Goal: Use online tool/utility: Utilize a website feature to perform a specific function

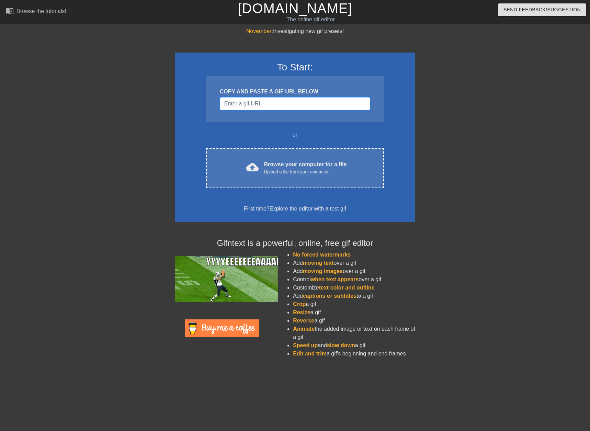
click at [282, 107] on input "Username" at bounding box center [295, 103] width 150 height 13
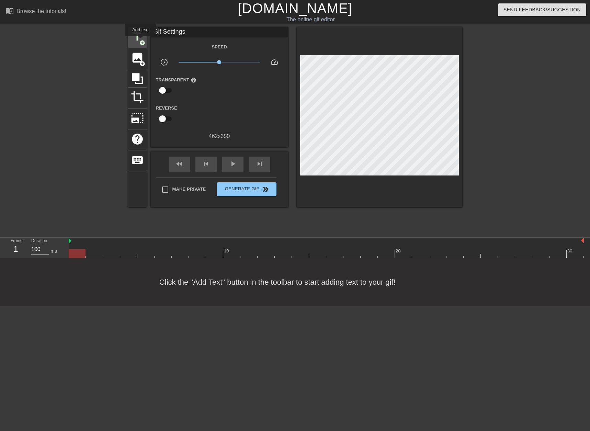
click at [139, 40] on span "add_circle" at bounding box center [142, 43] width 6 height 6
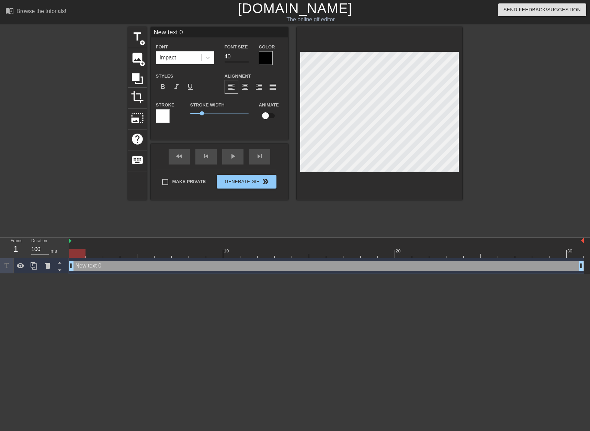
scroll to position [1, 2]
type input "L"
type textarea "L"
type input "Le"
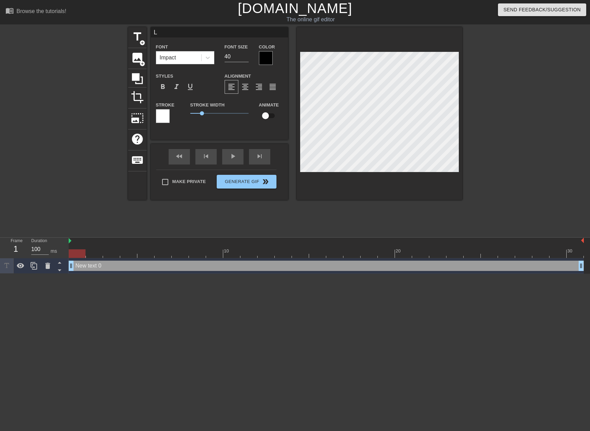
type textarea "Le"
type input "Les"
type textarea "Les"
type input "Les"
type textarea "Les"
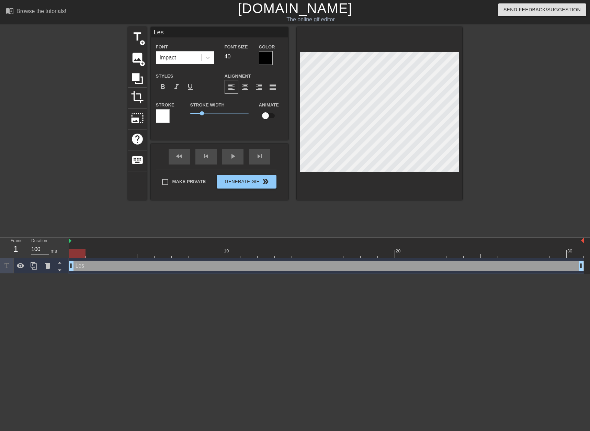
type input "Les l"
type textarea "Les l"
type input "[PERSON_NAME]"
type textarea "[PERSON_NAME]"
type input "[PERSON_NAME]"
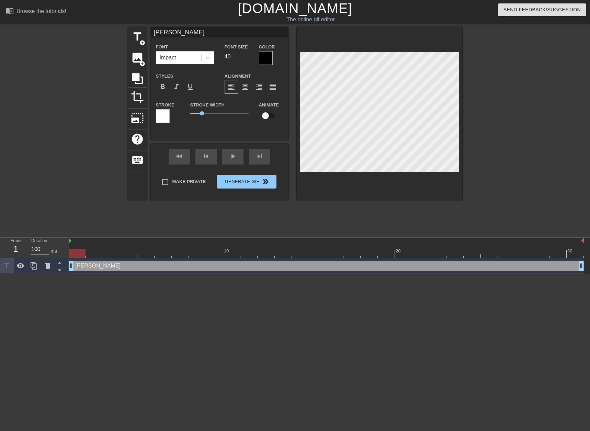
type textarea "[PERSON_NAME]"
type input "Les lumi"
type textarea "Les lumi"
type input "Les lumiè"
type textarea "Les lumiè"
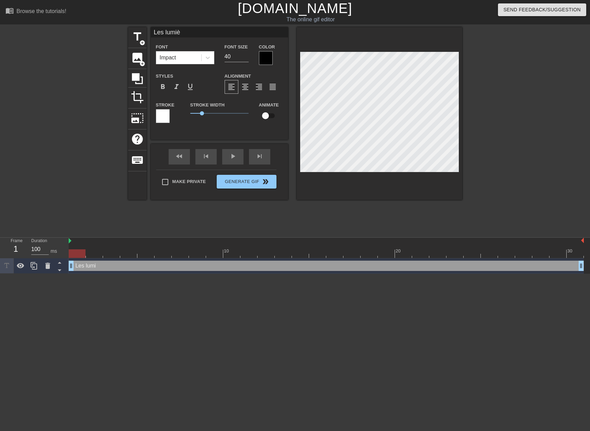
type input "Les lumièr"
type textarea "Les lumièr"
type input "Les lumière"
type textarea "Les lumière"
type input "Les lumières"
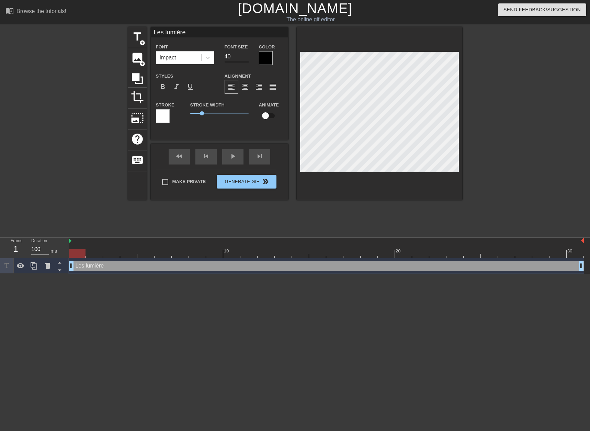
type textarea "Les lumières"
type input "Les lumières"
type textarea "Les lumières"
type input "Les lumières d"
type textarea "Les lumières du"
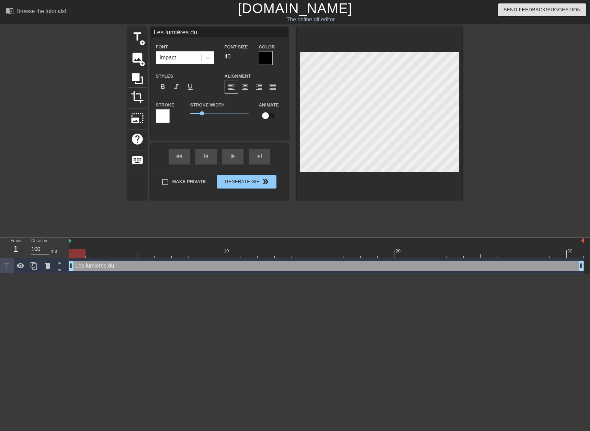
type input "Les lumières du"
type textarea "Les lumières du"
type input "Les lumières du p"
type textarea "Les lumières du p"
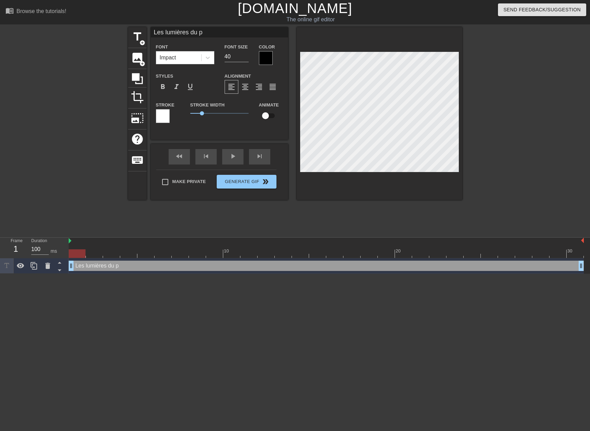
type input "Les lumières du ph"
type textarea "Les lumières du ph"
type input "Les lumières du pha"
type textarea "Les lumières du pha"
type input "Les lumières du phar"
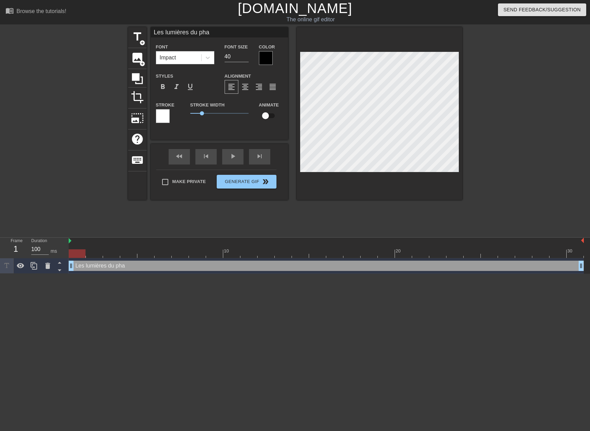
type textarea "Les lumières du phar"
type input "Les lumières du phare"
type textarea "Les lumières du phare"
type input "Les lumières du phare"
type textarea "Les lumières du phare"
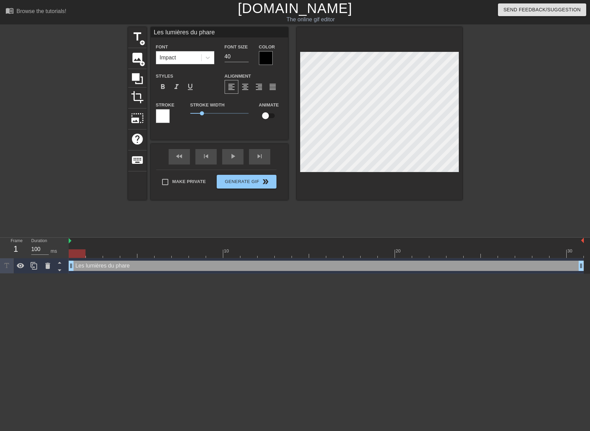
type input "Les lumières du phare d"
type textarea "Les lumières du phare d"
type input "Les lumières du phare de"
type textarea "Les lumières du phare de"
type input "Les lumières du phare de"
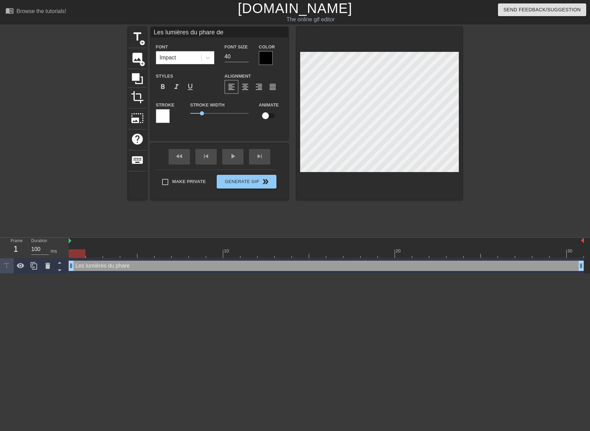
type textarea "Les lumières du phare de"
type input "Les lumières du phare de K"
type textarea "Les lumières du phare de K"
type input "Les lumières du phare de KA"
type textarea "Les lumières du phare de KA"
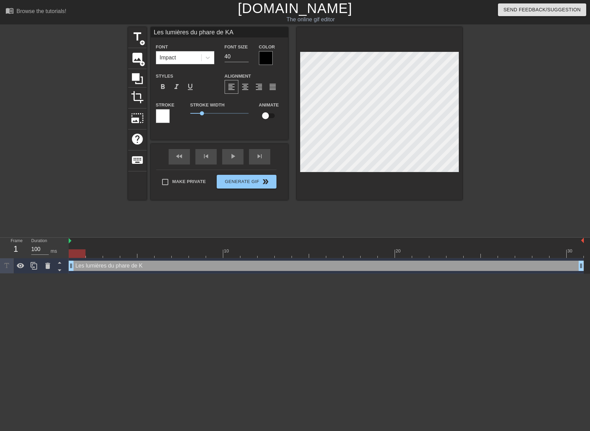
type input "Les lumières du phare de KAL"
type textarea "Les lumières du phare de KAL"
type input "Les lumières du phare de KALI"
type textarea "Les lumières du phare de KALI"
type input "Les lumières du phare de KALIM"
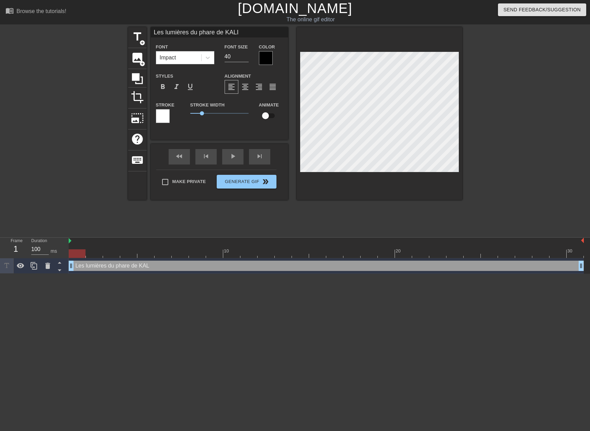
type textarea "Les lumières du phare de KALIM"
type input "Les lumières du phare de [GEOGRAPHIC_DATA]"
type textarea "Les lumières du phare de [GEOGRAPHIC_DATA]"
type input "Les lumières du phare de KALIMAX"
type textarea "Les lumières du phare de KALIMAX"
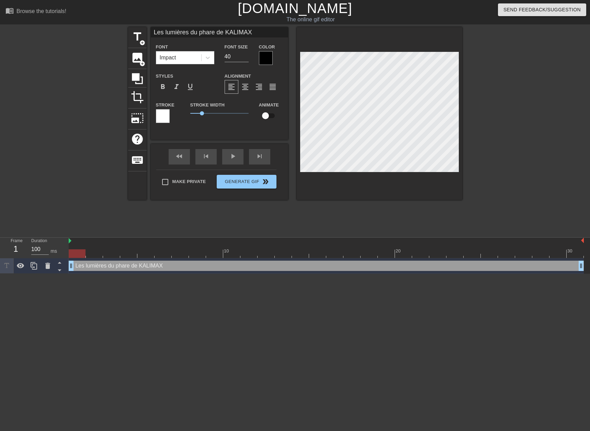
type input "Les lumières du phare de KALIMAXC"
type textarea "Les lumières du phare de KALIMAXC"
click at [268, 114] on input "checkbox" at bounding box center [265, 115] width 39 height 13
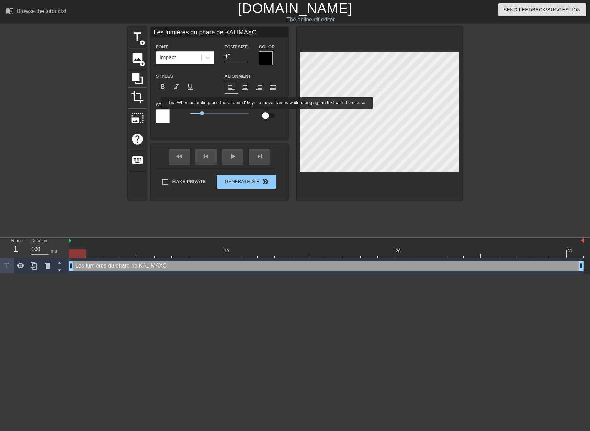
checkbox input "true"
type input "Les lumières du phare de KALIMAXC"
type textarea "Les lumières du phare de KALIMAXC"
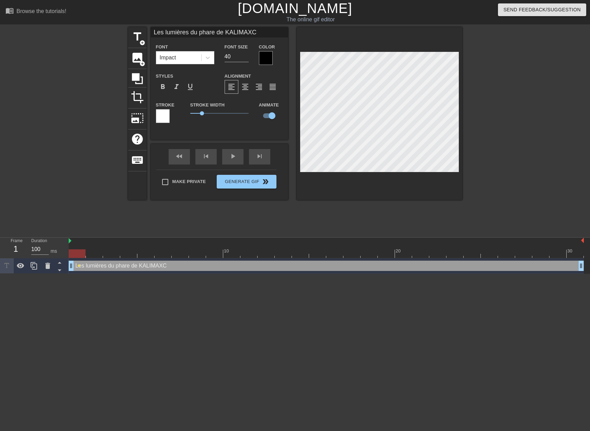
click at [166, 114] on div at bounding box center [163, 116] width 14 height 14
click at [247, 89] on span "format_align_center" at bounding box center [245, 87] width 8 height 8
click at [205, 117] on span "1.25" at bounding box center [219, 113] width 58 height 8
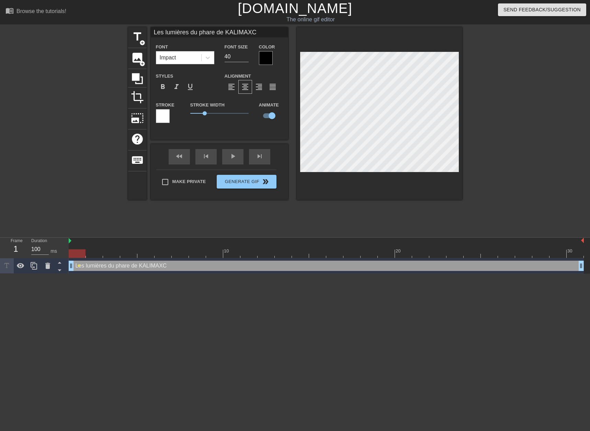
click at [16, 252] on div "1" at bounding box center [16, 249] width 10 height 12
type input "Les lumières du phare de KALIMAC"
type textarea "Les lumières du phare de KALIMAC"
click at [431, 274] on html "menu_book Browse the tutorials! [DOMAIN_NAME] The online gif editor Send Feedba…" at bounding box center [295, 137] width 590 height 274
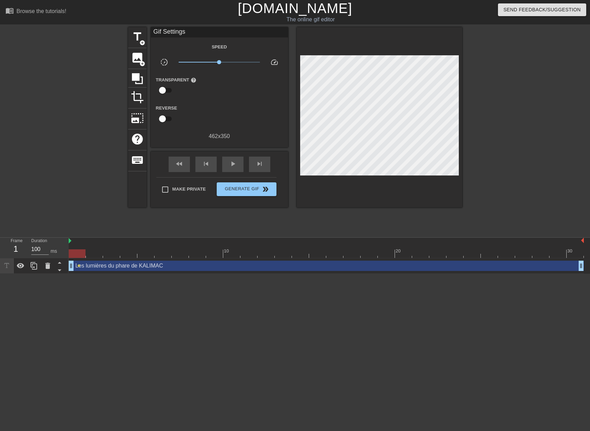
click at [83, 253] on div at bounding box center [77, 253] width 17 height 9
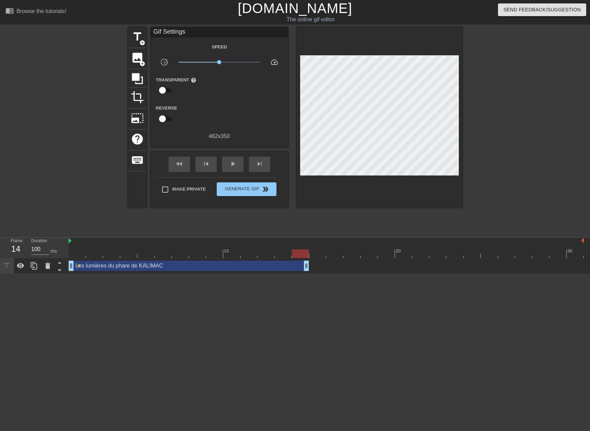
drag, startPoint x: 581, startPoint y: 266, endPoint x: 299, endPoint y: 267, distance: 281.3
click at [141, 43] on span "add_circle" at bounding box center [142, 43] width 6 height 6
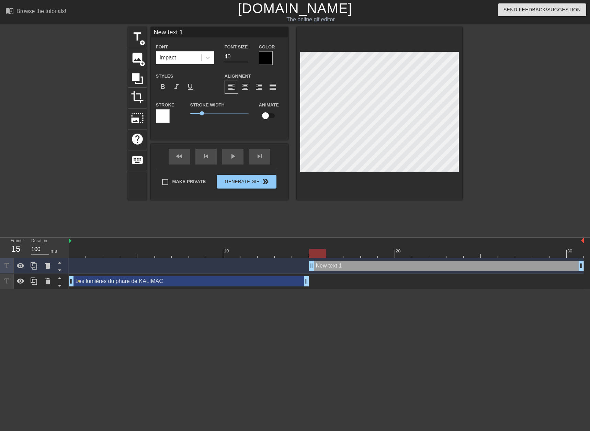
drag, startPoint x: 294, startPoint y: 263, endPoint x: 310, endPoint y: 263, distance: 15.8
type input "L"
type textarea "L"
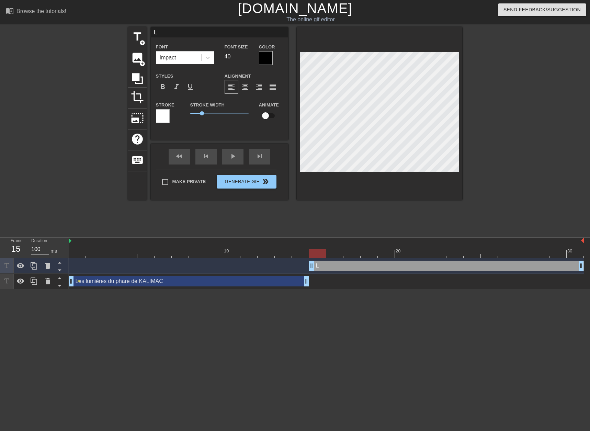
type input "Le"
type textarea "Le"
type input "Les"
type textarea "Les"
type input "Les l"
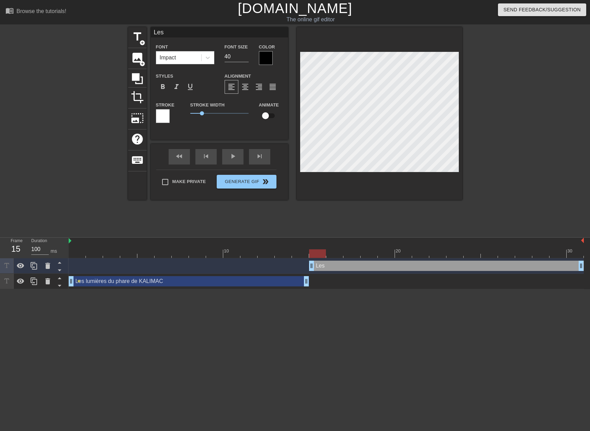
type textarea "Les l"
type input "[PERSON_NAME]"
type textarea "[PERSON_NAME]"
type input "[PERSON_NAME]"
type textarea "[PERSON_NAME]"
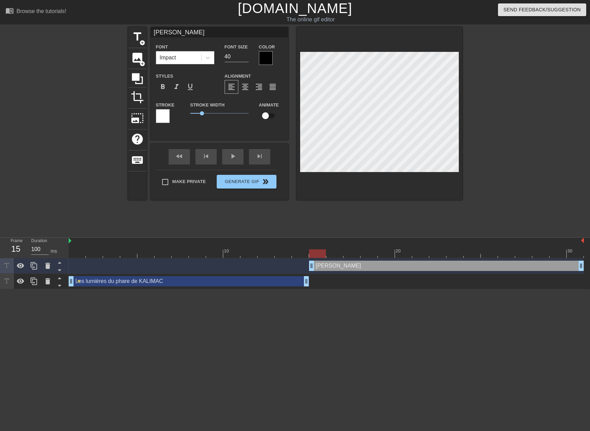
type input "[PERSON_NAME]"
type textarea "[PERSON_NAME]"
type input "Les l"
type textarea "Les l"
type input "Les"
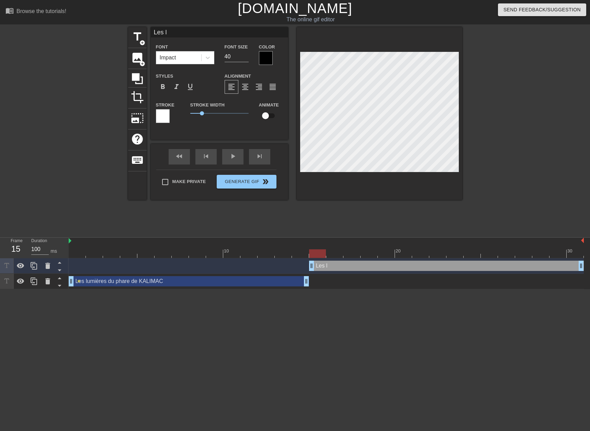
type textarea "Les"
type input "Les"
type textarea "Les"
type input "Le"
type textarea "Le"
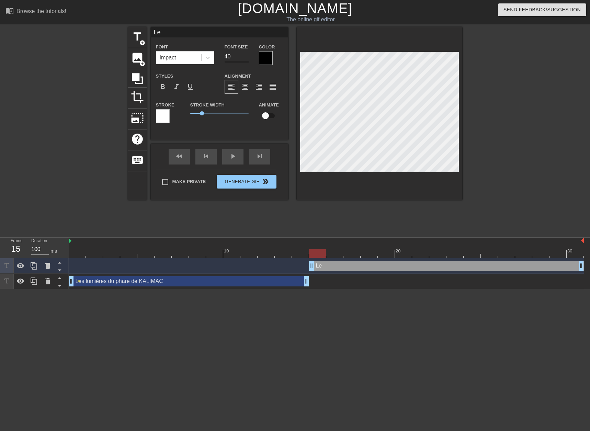
type input "L"
type textarea "L"
type input "d"
type textarea "d"
type input "du"
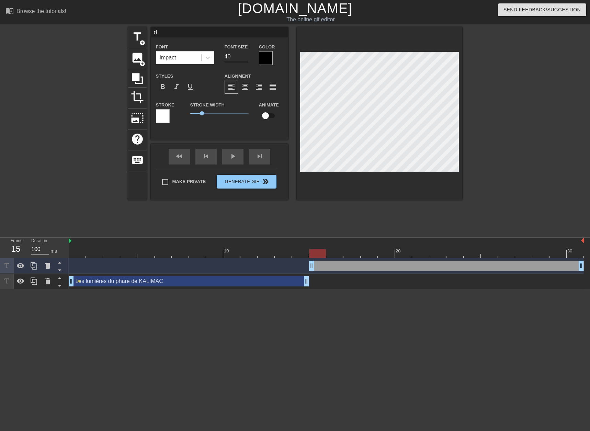
type textarea "du"
type input "du"
type textarea "du"
type input "du p"
type textarea "du p"
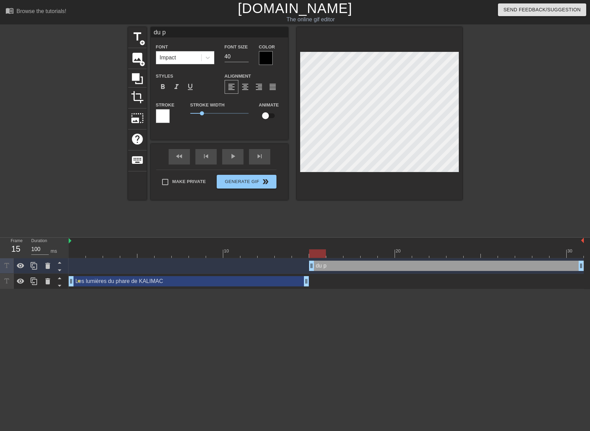
type input "du ph"
type textarea "du ph"
type input "du pha"
type textarea "du pha"
type input "du phar"
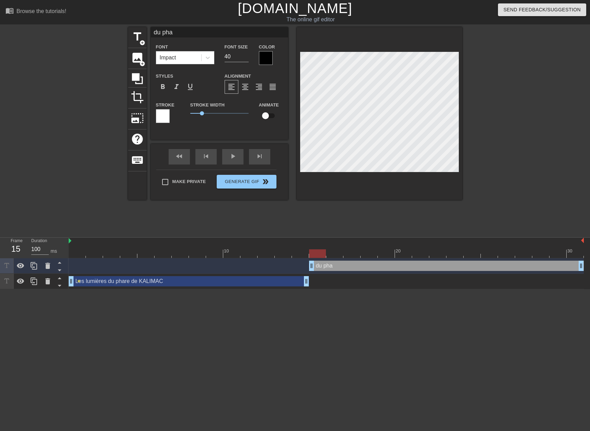
type textarea "du phar"
type input "du phare"
type textarea "du phare"
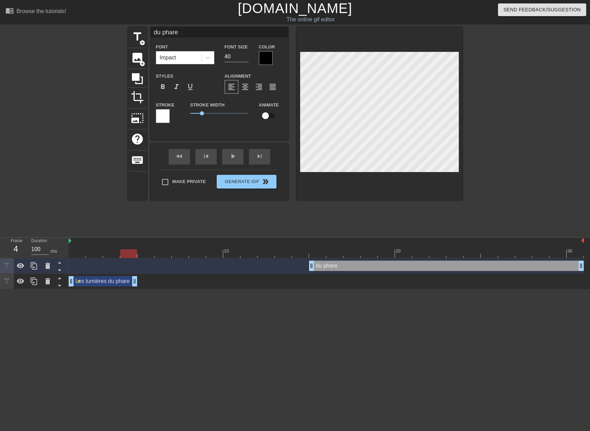
drag, startPoint x: 306, startPoint y: 281, endPoint x: 134, endPoint y: 279, distance: 172.4
click at [110, 280] on div "Les lumières du phare de KALIMAC drag_handle drag_handle" at bounding box center [103, 281] width 69 height 10
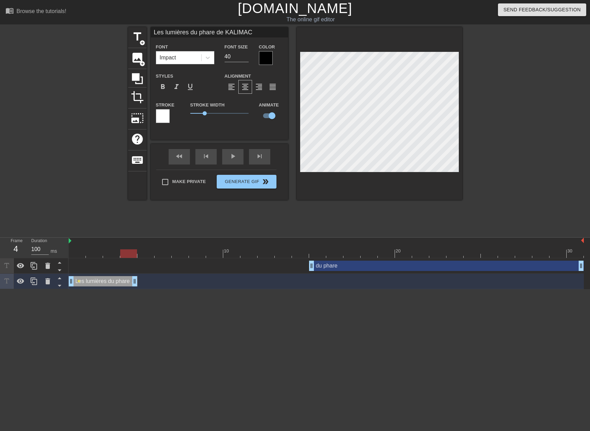
type input "Les lumières du phare de KALIMAC"
checkbox input "true"
type input "Les lumières du"
type textarea "Les lumières du"
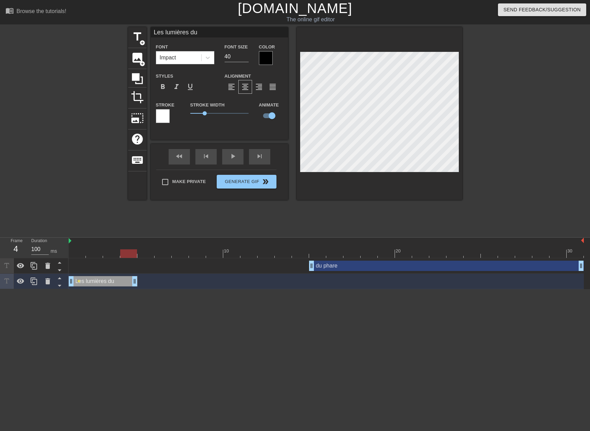
type input "Les lumières du"
type textarea "Les lumières du"
type input "Les lumières d"
type textarea "Les lumières d"
type input "Les lumières"
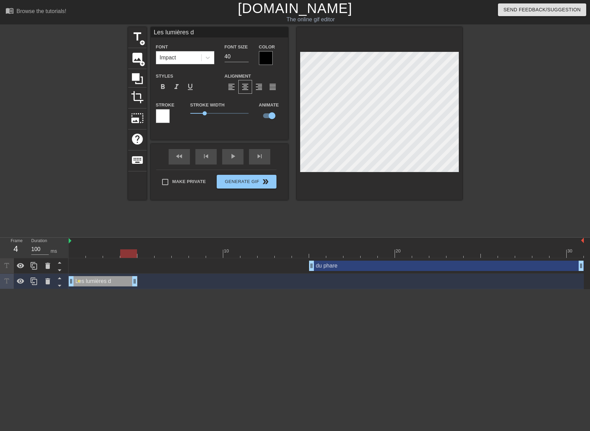
type textarea "Les lumières"
type input "Les lumières"
type textarea "Les lumières"
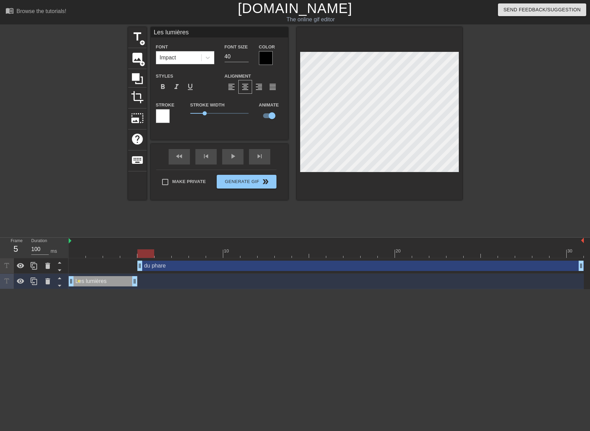
drag, startPoint x: 311, startPoint y: 264, endPoint x: 137, endPoint y: 262, distance: 174.8
click at [137, 262] on div "du phare drag_handle drag_handle" at bounding box center [326, 266] width 515 height 10
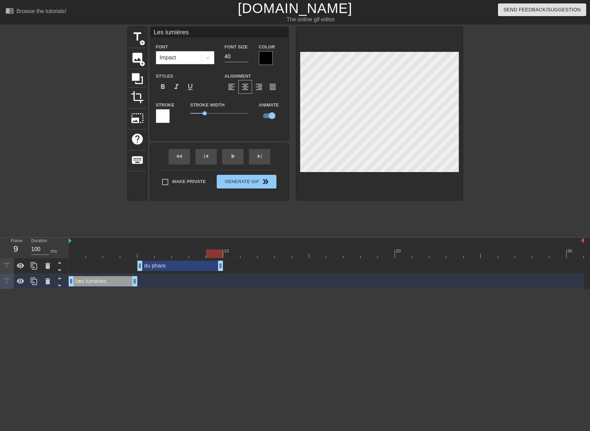
drag, startPoint x: 579, startPoint y: 263, endPoint x: 225, endPoint y: 259, distance: 354.8
click at [225, 259] on div "du phare drag_handle drag_handle" at bounding box center [326, 265] width 515 height 15
type input "du phare"
checkbox input "false"
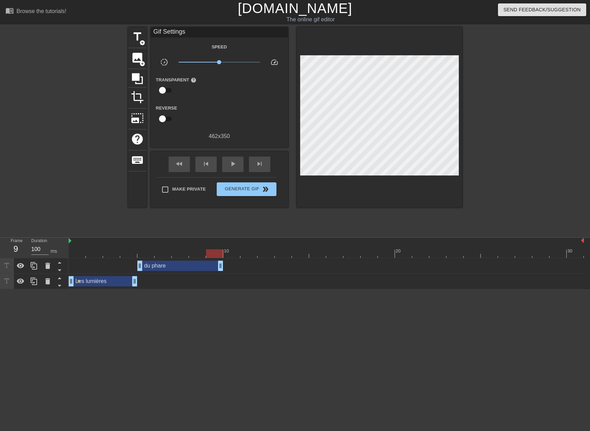
click at [260, 289] on html "menu_book Browse the tutorials! [DOMAIN_NAME] The online gif editor Send Feedba…" at bounding box center [295, 144] width 590 height 289
click at [136, 42] on span "title" at bounding box center [137, 36] width 13 height 13
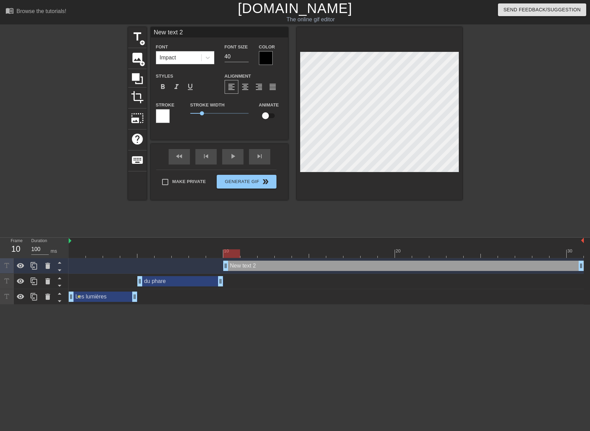
drag, startPoint x: 207, startPoint y: 265, endPoint x: 225, endPoint y: 268, distance: 18.5
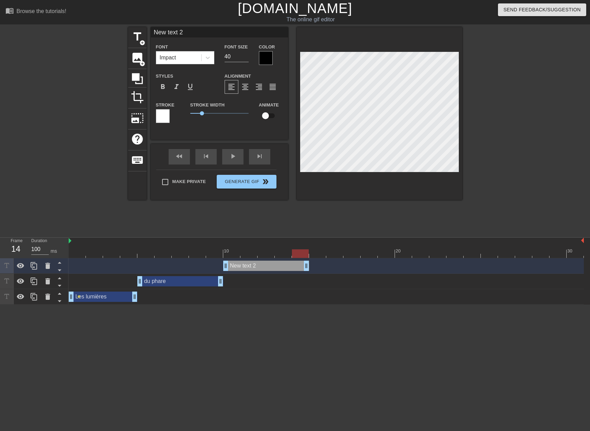
drag, startPoint x: 583, startPoint y: 265, endPoint x: 305, endPoint y: 261, distance: 277.9
click at [252, 264] on div "New text 2 drag_handle drag_handle" at bounding box center [266, 266] width 86 height 10
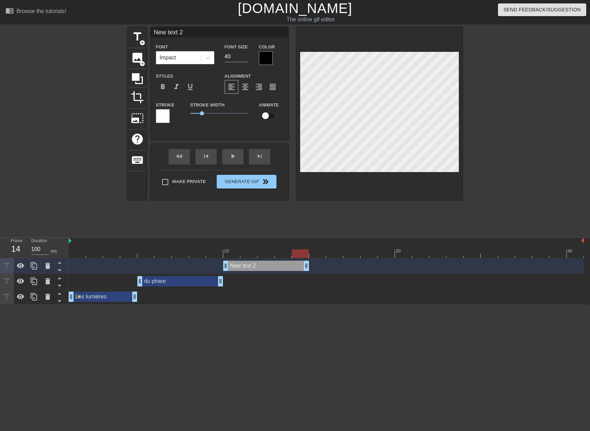
click at [247, 265] on div "New text 2 drag_handle drag_handle" at bounding box center [266, 266] width 86 height 10
click at [250, 262] on div "New text 2 drag_handle drag_handle" at bounding box center [266, 266] width 86 height 10
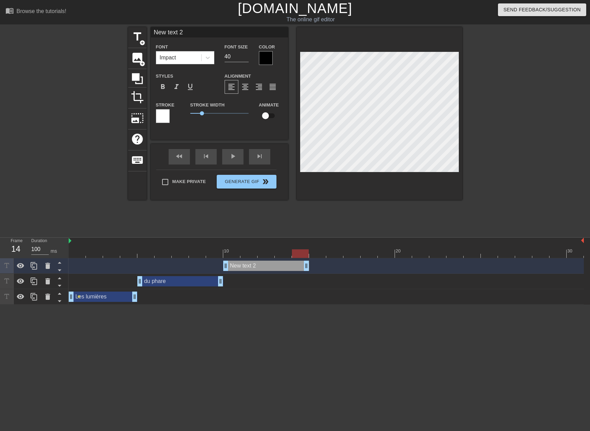
click at [250, 262] on div "New text 2 drag_handle drag_handle" at bounding box center [266, 266] width 86 height 10
type input "d"
type textarea "d"
type input "de"
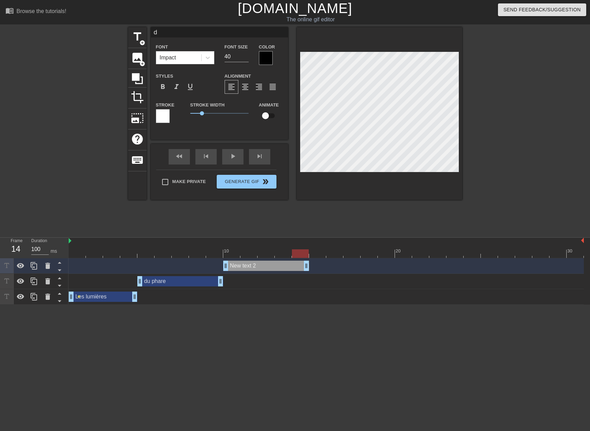
type textarea "de"
type input "de"
type textarea "de"
type input "de K"
type textarea "de K"
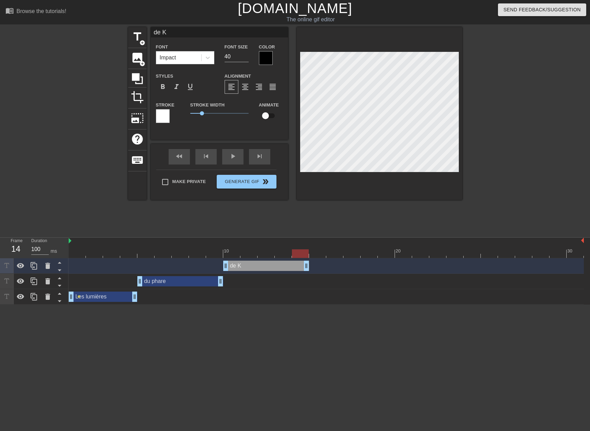
type input "de KA"
type textarea "de KA"
type input "de [PERSON_NAME]"
type textarea "de [PERSON_NAME]"
type input "de [PERSON_NAME]"
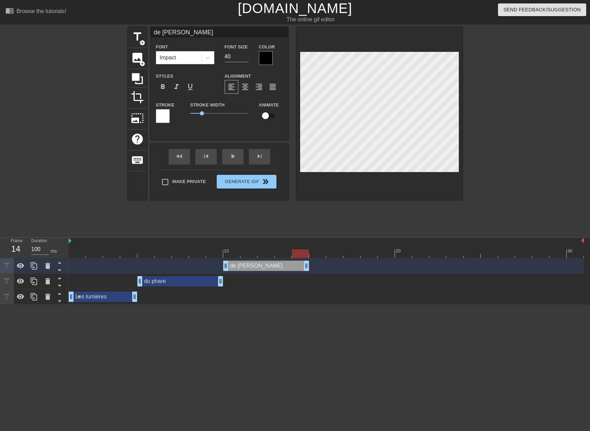
type textarea "de [PERSON_NAME]"
type input "de KALIM"
type textarea "de KALIM"
type input "de KALIMA"
type textarea "de KALIMA"
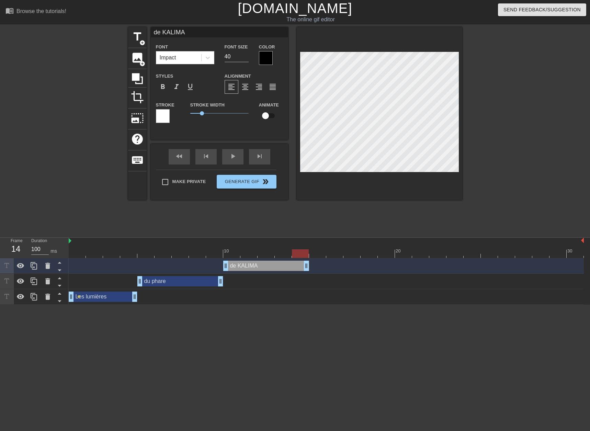
type input "de KALIMAC"
type textarea "de KALIMAC"
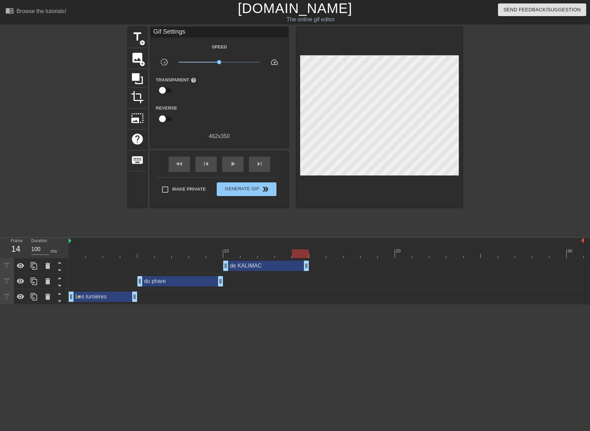
click at [361, 200] on div "title add_circle image add_circle crop photo_size_select_large help keyboard Gi…" at bounding box center [295, 130] width 334 height 206
click at [141, 41] on span "add_circle" at bounding box center [142, 43] width 6 height 6
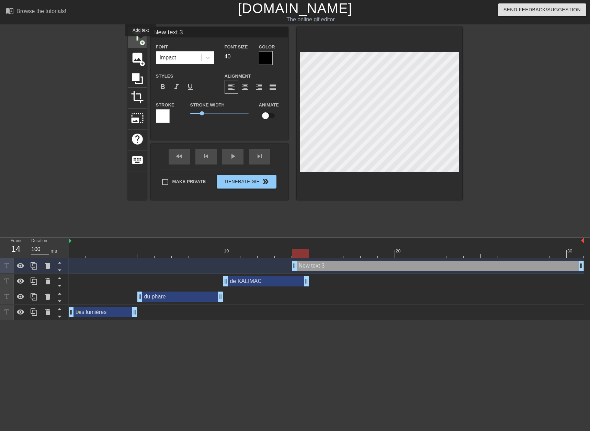
click at [141, 41] on span "add_circle" at bounding box center [142, 43] width 6 height 6
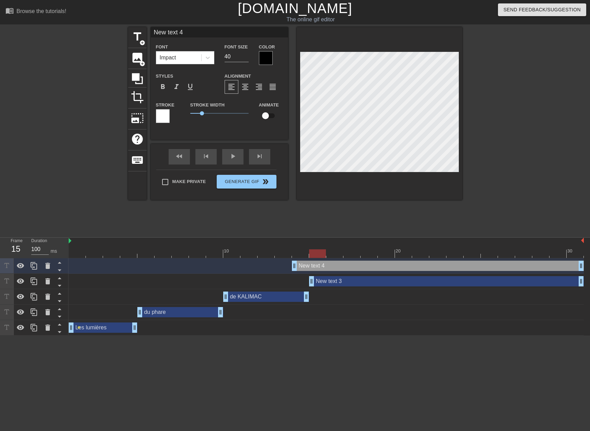
drag, startPoint x: 297, startPoint y: 281, endPoint x: 311, endPoint y: 284, distance: 14.2
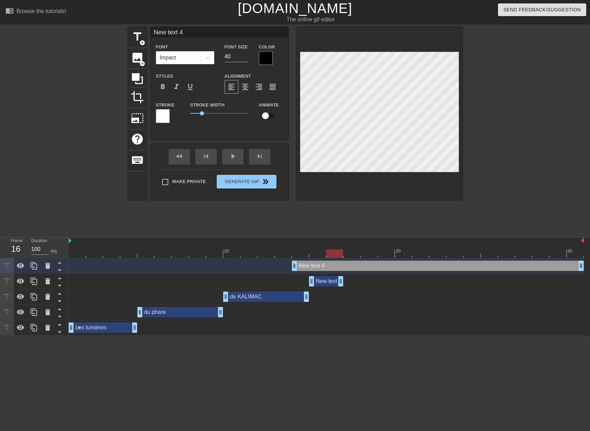
drag, startPoint x: 582, startPoint y: 279, endPoint x: 342, endPoint y: 273, distance: 240.8
click at [342, 273] on div "New text 4 drag_handle drag_handle New text 3 drag_handle drag_handle de KALIMA…" at bounding box center [329, 296] width 521 height 77
click at [330, 280] on div "New text 3 drag_handle drag_handle" at bounding box center [326, 281] width 34 height 10
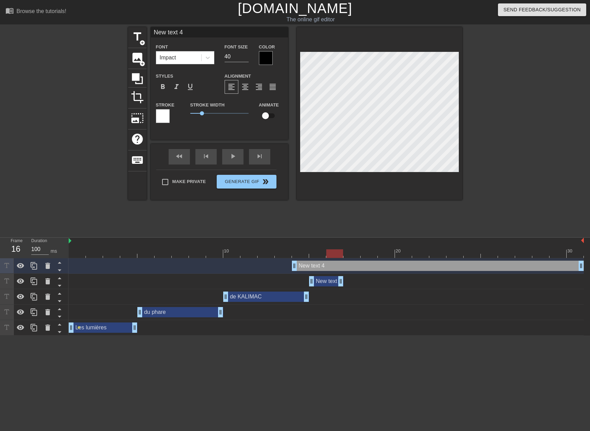
click at [325, 261] on div "New text 4 drag_handle drag_handle" at bounding box center [438, 266] width 292 height 10
drag, startPoint x: 292, startPoint y: 265, endPoint x: 343, endPoint y: 271, distance: 51.5
click at [343, 271] on div "New text 4 drag_handle drag_handle" at bounding box center [326, 265] width 515 height 15
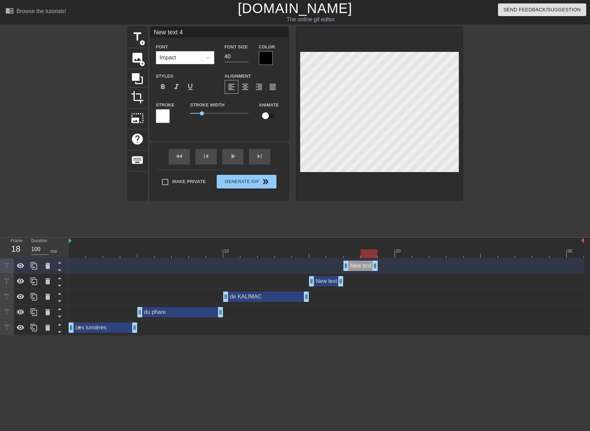
drag, startPoint x: 580, startPoint y: 267, endPoint x: 374, endPoint y: 270, distance: 206.1
type input "O"
type textarea "O"
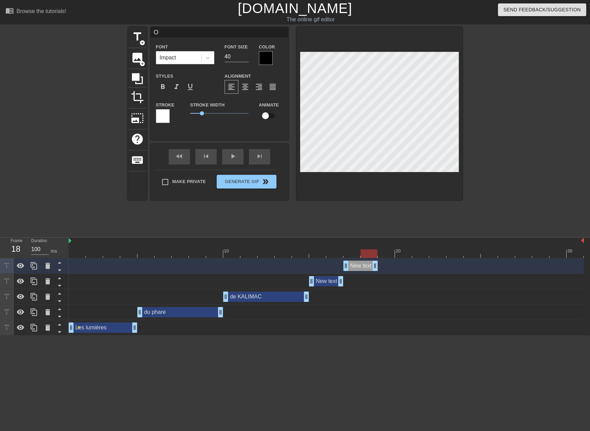
type input "Ok"
type textarea "Ok"
type input "O"
type textarea "O"
type input "Oh"
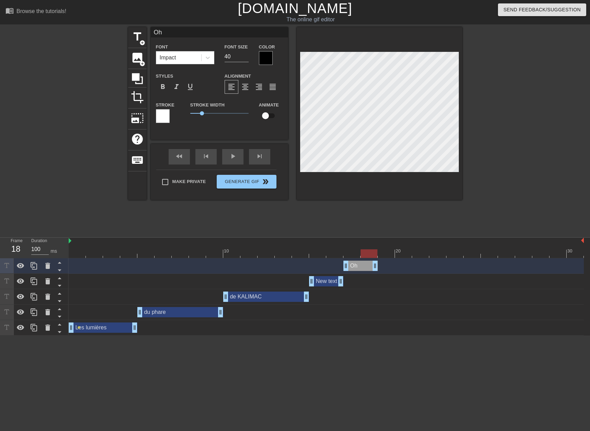
type textarea "Oh"
click at [322, 277] on div "New text 3 drag_handle drag_handle" at bounding box center [326, 281] width 34 height 10
type input "New text 3"
click at [322, 277] on div "New text 3 drag_handle drag_handle" at bounding box center [326, 281] width 34 height 10
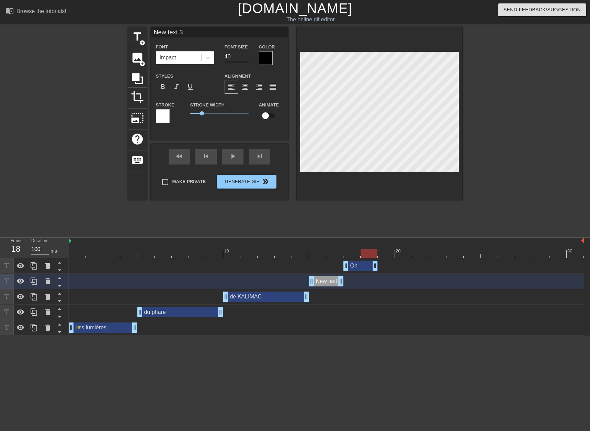
click at [322, 277] on div "New text 3 drag_handle drag_handle" at bounding box center [326, 281] width 34 height 10
click at [323, 281] on div "New text 3 drag_handle drag_handle" at bounding box center [326, 281] width 34 height 10
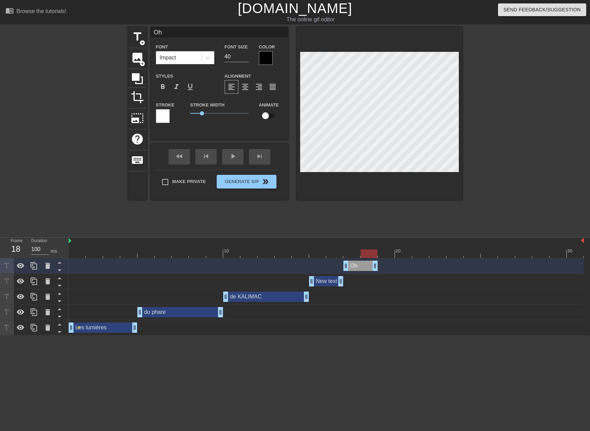
click at [327, 283] on div "New text 3 drag_handle drag_handle" at bounding box center [326, 281] width 34 height 10
type input "New text 3"
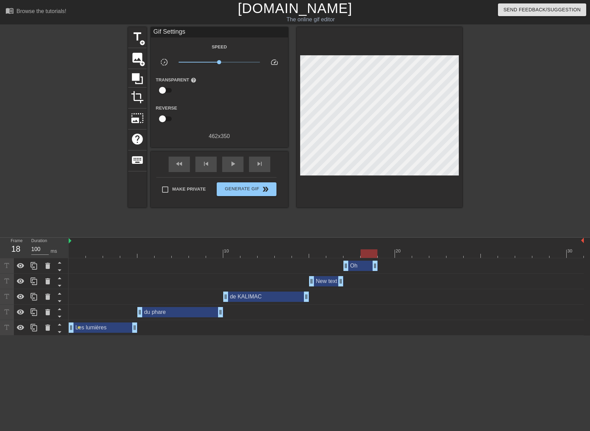
click at [320, 281] on div "New text 3 drag_handle drag_handle" at bounding box center [326, 281] width 34 height 10
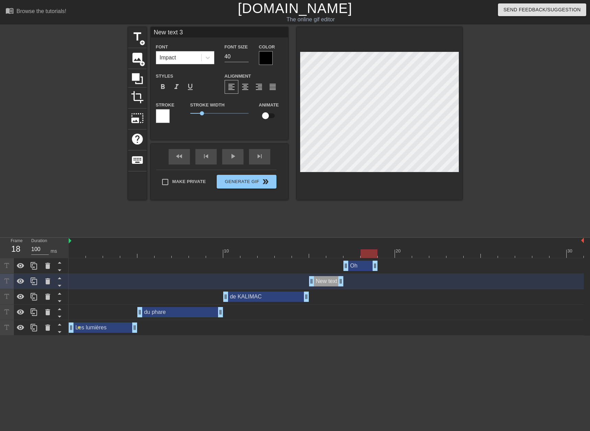
click at [323, 281] on div "New text 3 drag_handle drag_handle" at bounding box center [326, 281] width 34 height 10
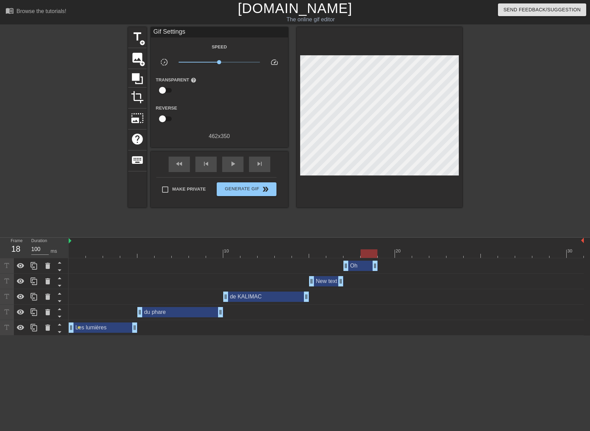
click at [330, 281] on div "New text 3 drag_handle drag_handle" at bounding box center [326, 281] width 34 height 10
click at [326, 284] on div "New text 3 drag_handle drag_handle" at bounding box center [326, 281] width 34 height 10
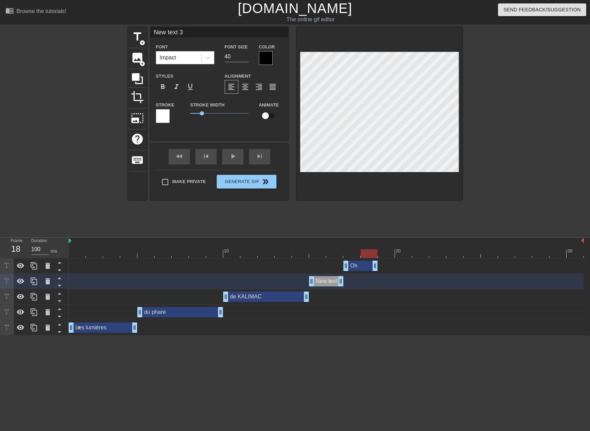
drag, startPoint x: 327, startPoint y: 284, endPoint x: 320, endPoint y: 284, distance: 6.9
click at [320, 284] on div "New text 3 drag_handle drag_handle" at bounding box center [326, 281] width 34 height 10
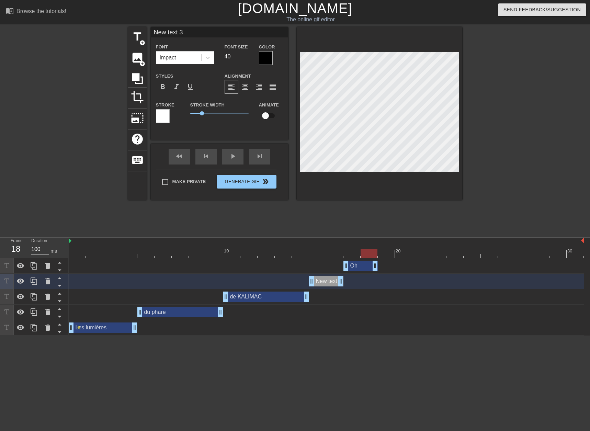
click at [320, 284] on div "New text 3 drag_handle drag_handle" at bounding box center [326, 281] width 34 height 10
click at [329, 283] on div "New text 3 drag_handle drag_handle" at bounding box center [326, 281] width 34 height 10
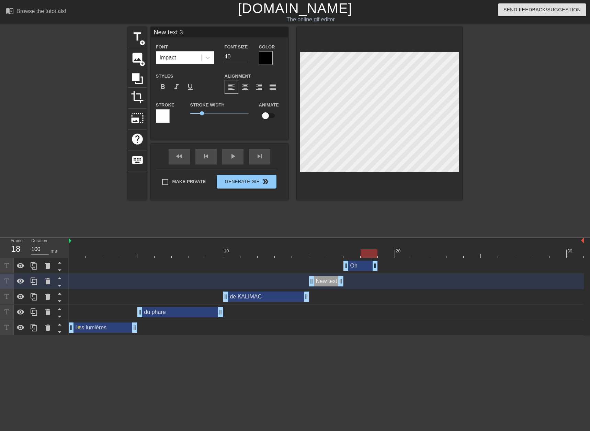
click at [329, 283] on div "New text 3 drag_handle drag_handle" at bounding box center [326, 281] width 34 height 10
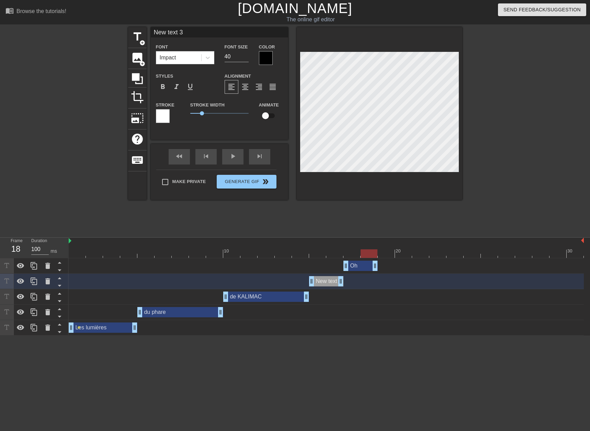
click at [329, 283] on div "New text 3 drag_handle drag_handle" at bounding box center [326, 281] width 34 height 10
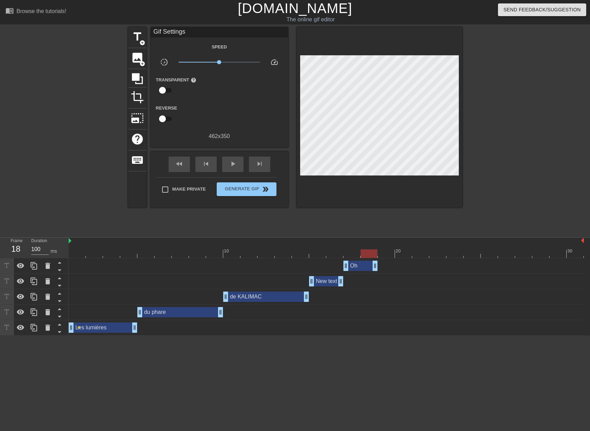
click at [323, 278] on div "New text 3 drag_handle drag_handle" at bounding box center [326, 281] width 34 height 10
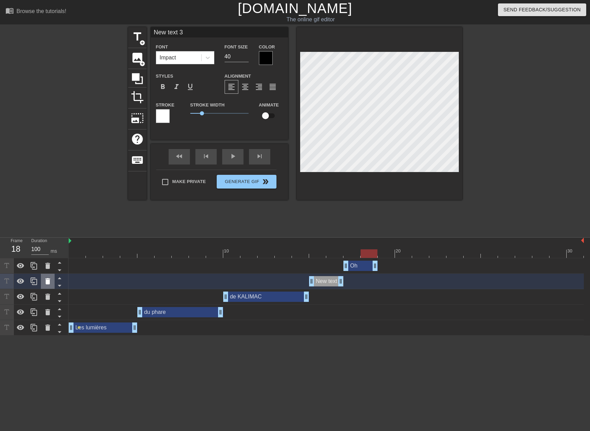
click at [48, 279] on icon at bounding box center [47, 281] width 5 height 6
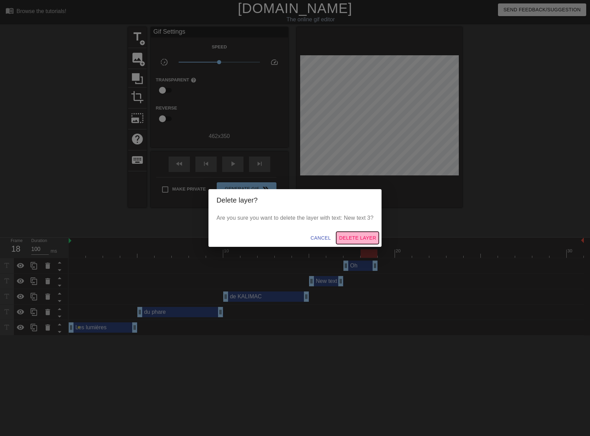
click at [344, 235] on span "Delete Layer" at bounding box center [357, 238] width 37 height 9
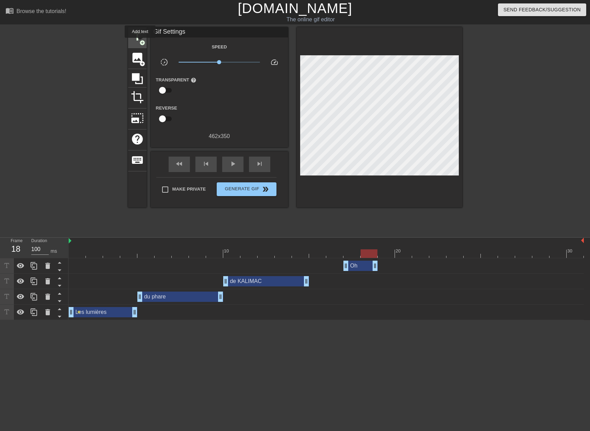
click at [140, 43] on span "add_circle" at bounding box center [142, 43] width 6 height 6
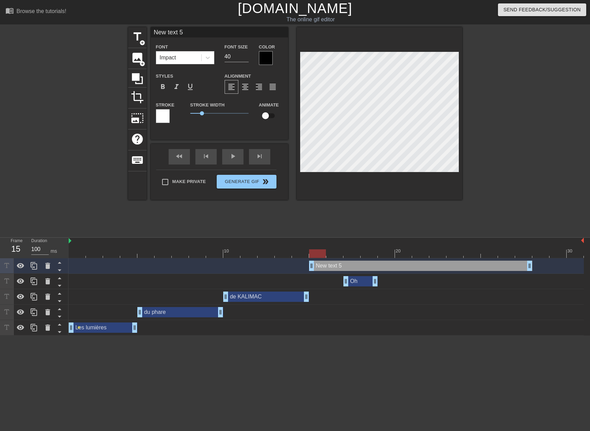
drag, startPoint x: 371, startPoint y: 266, endPoint x: 325, endPoint y: 285, distance: 50.0
click at [325, 285] on div "New text 5 drag_handle drag_handle Oh drag_handle drag_handle de KALIMAC drag_h…" at bounding box center [329, 296] width 521 height 77
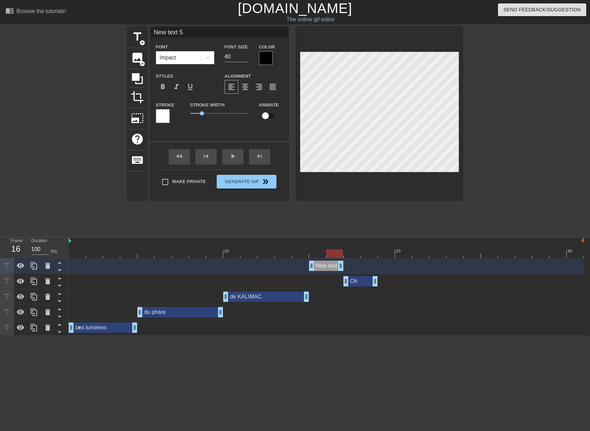
drag, startPoint x: 530, startPoint y: 267, endPoint x: 346, endPoint y: 257, distance: 184.0
click at [346, 257] on div "10 20 30 New text 5 drag_handle drag_handle Oh drag_handle drag_handle de KALIM…" at bounding box center [329, 287] width 521 height 98
type input "O"
type textarea "O"
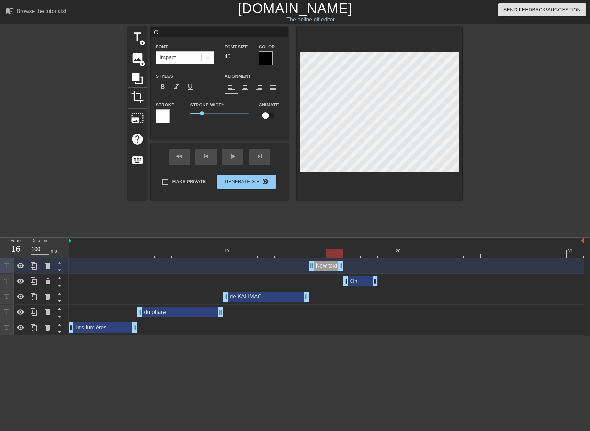
scroll to position [1, 1]
type input "Oh"
type textarea "Oh"
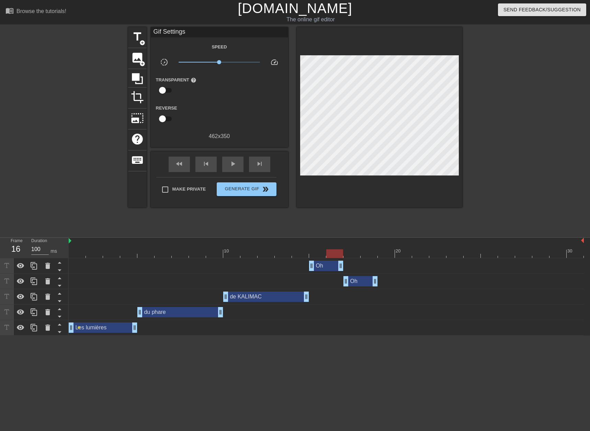
click at [485, 125] on div at bounding box center [521, 130] width 103 height 206
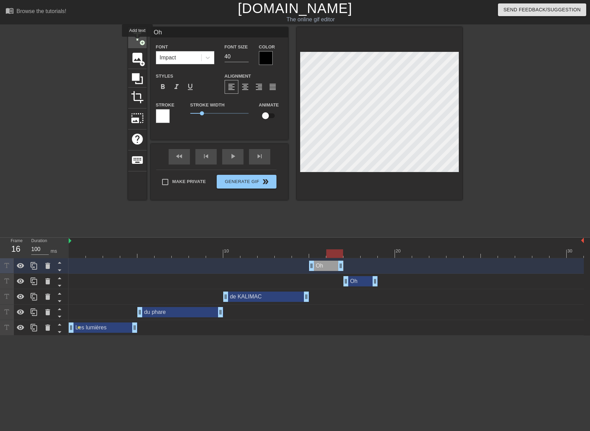
click at [137, 42] on span "title" at bounding box center [137, 36] width 13 height 13
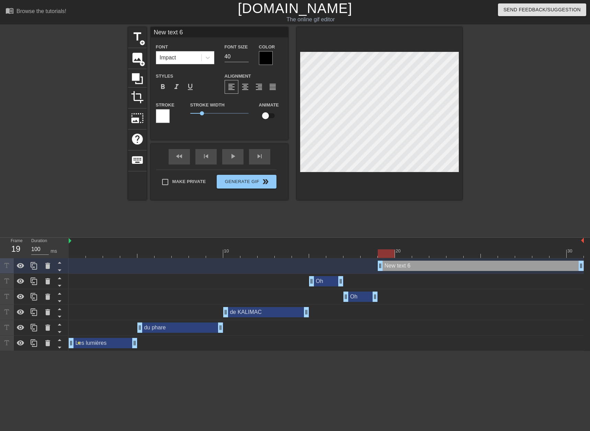
drag, startPoint x: 330, startPoint y: 267, endPoint x: 384, endPoint y: 272, distance: 54.8
click at [384, 272] on div "New text 6 drag_handle drag_handle" at bounding box center [326, 265] width 515 height 15
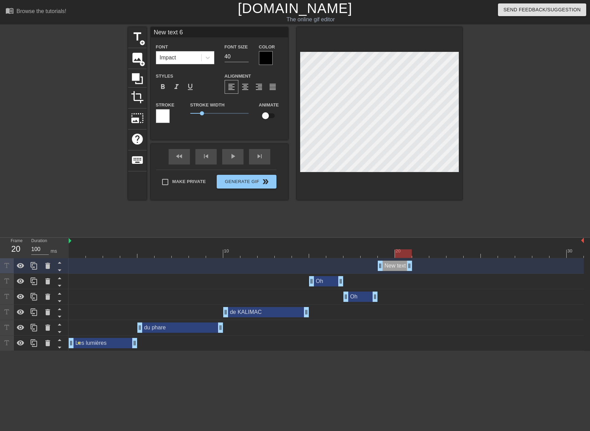
drag, startPoint x: 582, startPoint y: 264, endPoint x: 416, endPoint y: 251, distance: 167.4
click at [416, 251] on div "10 20 30 New text 6 drag_handle drag_handle Oh drag_handle drag_handle Oh drag_…" at bounding box center [329, 294] width 521 height 113
type input "O"
type textarea "O"
type input "Oh"
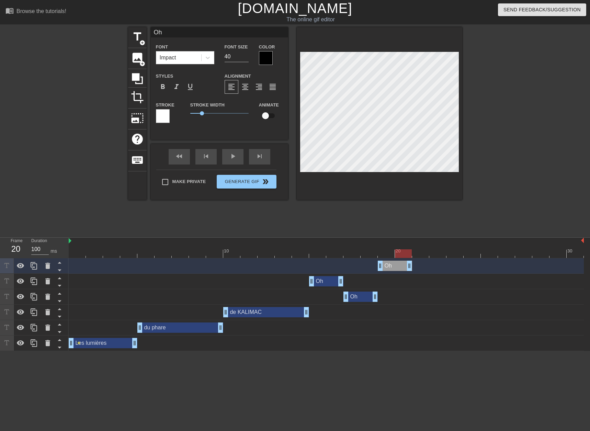
type textarea "Oh"
click at [511, 160] on div at bounding box center [521, 130] width 103 height 206
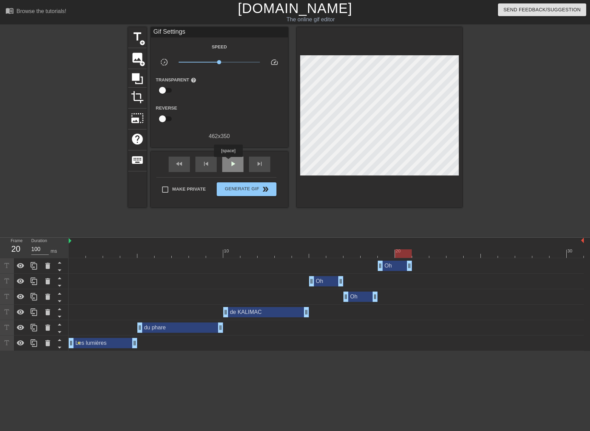
click at [228, 162] on div "play_arrow" at bounding box center [232, 164] width 21 height 15
drag, startPoint x: 393, startPoint y: 267, endPoint x: 565, endPoint y: 273, distance: 172.5
click at [565, 273] on div "Oh drag_handle drag_handle" at bounding box center [326, 265] width 515 height 15
drag, startPoint x: 551, startPoint y: 265, endPoint x: 532, endPoint y: 265, distance: 18.5
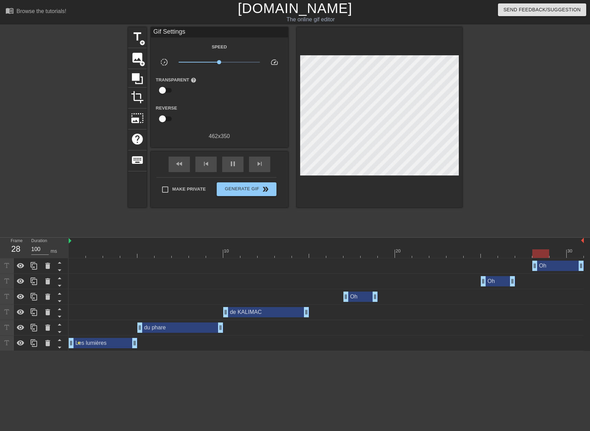
drag, startPoint x: 321, startPoint y: 282, endPoint x: 487, endPoint y: 285, distance: 165.9
click at [487, 285] on div "Oh drag_handle drag_handle" at bounding box center [498, 281] width 34 height 10
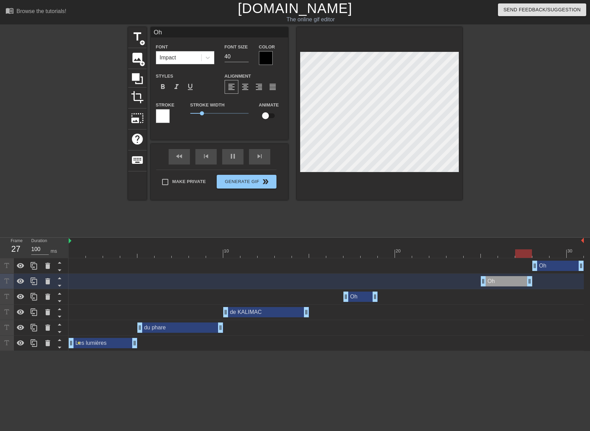
drag, startPoint x: 513, startPoint y: 280, endPoint x: 526, endPoint y: 280, distance: 13.4
drag, startPoint x: 354, startPoint y: 296, endPoint x: 438, endPoint y: 296, distance: 83.8
click at [438, 296] on div "Oh drag_handle drag_handle" at bounding box center [446, 297] width 34 height 10
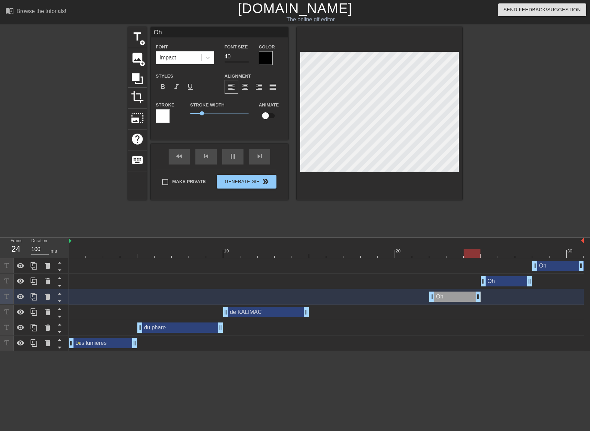
drag, startPoint x: 462, startPoint y: 296, endPoint x: 473, endPoint y: 296, distance: 11.0
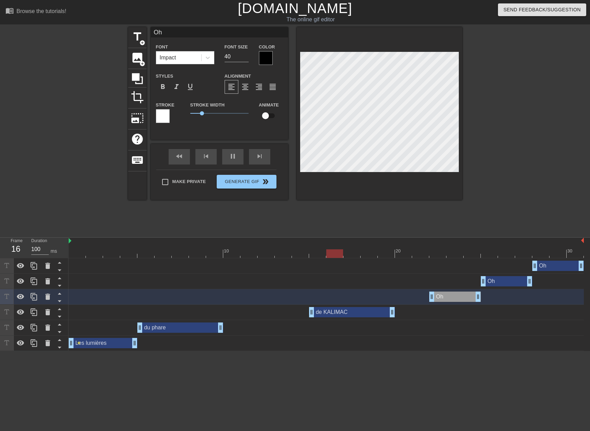
drag, startPoint x: 283, startPoint y: 310, endPoint x: 367, endPoint y: 314, distance: 83.5
click at [367, 314] on div "de KALIMAC drag_handle drag_handle" at bounding box center [352, 312] width 86 height 10
type input "de KALIMAC"
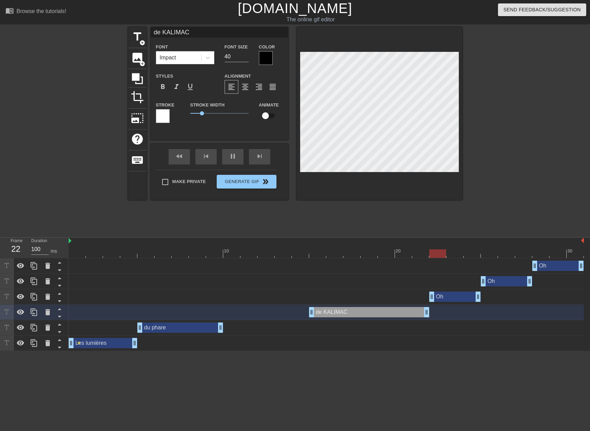
drag, startPoint x: 394, startPoint y: 311, endPoint x: 423, endPoint y: 311, distance: 28.8
drag, startPoint x: 185, startPoint y: 331, endPoint x: 236, endPoint y: 336, distance: 51.4
click at [236, 336] on div "Oh drag_handle drag_handle Oh drag_handle drag_handle Oh drag_handle drag_handl…" at bounding box center [329, 304] width 521 height 93
drag, startPoint x: 272, startPoint y: 326, endPoint x: 305, endPoint y: 330, distance: 33.2
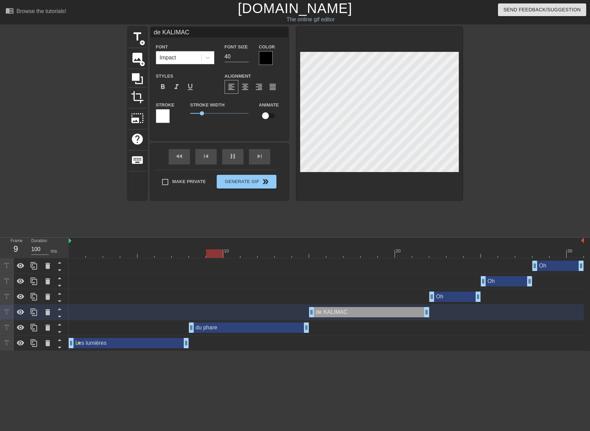
drag, startPoint x: 135, startPoint y: 340, endPoint x: 183, endPoint y: 346, distance: 48.4
click at [227, 159] on div "pause" at bounding box center [232, 156] width 21 height 15
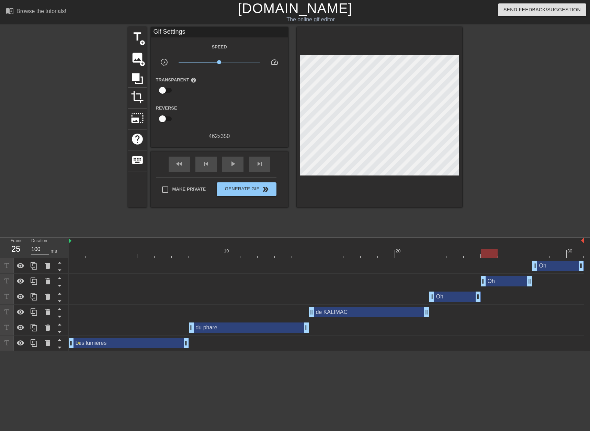
click at [444, 294] on div "Oh drag_handle drag_handle" at bounding box center [455, 297] width 52 height 10
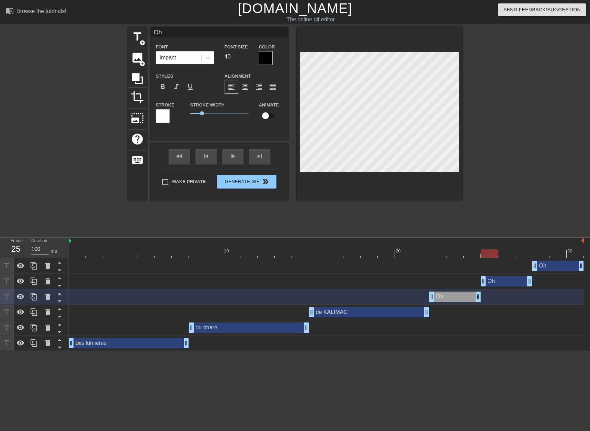
click at [500, 283] on div "Oh drag_handle drag_handle" at bounding box center [507, 281] width 52 height 10
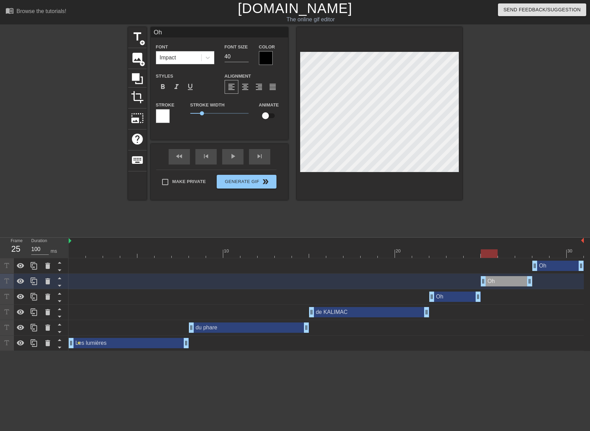
click at [468, 296] on div "Oh drag_handle drag_handle" at bounding box center [455, 297] width 52 height 10
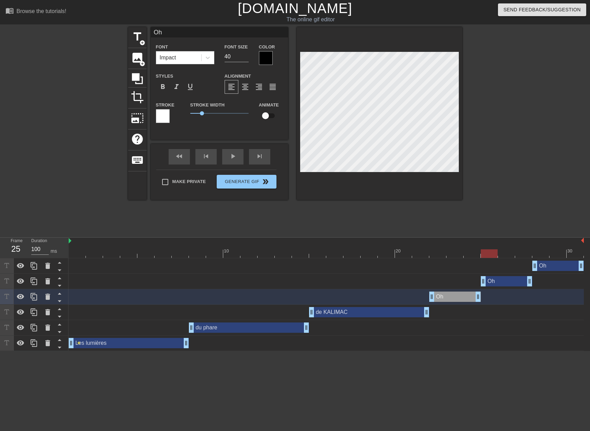
click at [556, 267] on div "Oh drag_handle drag_handle" at bounding box center [558, 266] width 52 height 10
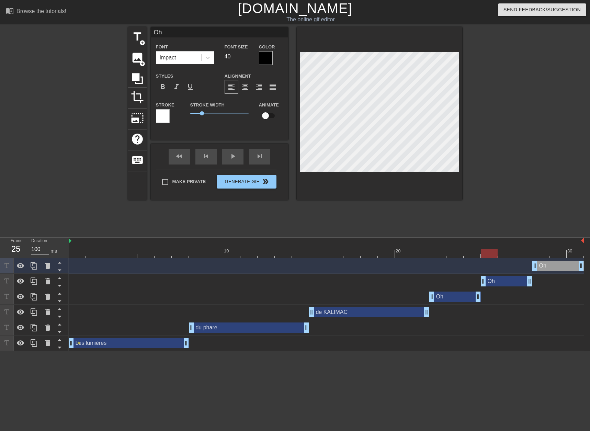
click at [493, 279] on div "Oh drag_handle drag_handle" at bounding box center [507, 281] width 52 height 10
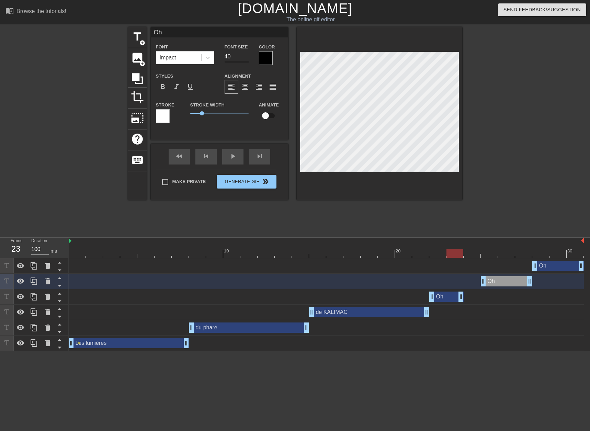
drag, startPoint x: 479, startPoint y: 297, endPoint x: 469, endPoint y: 297, distance: 10.3
click at [469, 297] on div "Oh drag_handle drag_handle" at bounding box center [326, 297] width 515 height 10
drag, startPoint x: 530, startPoint y: 280, endPoint x: 520, endPoint y: 280, distance: 9.6
click at [520, 280] on div "Oh drag_handle drag_handle" at bounding box center [326, 281] width 515 height 10
drag, startPoint x: 579, startPoint y: 264, endPoint x: 569, endPoint y: 265, distance: 10.3
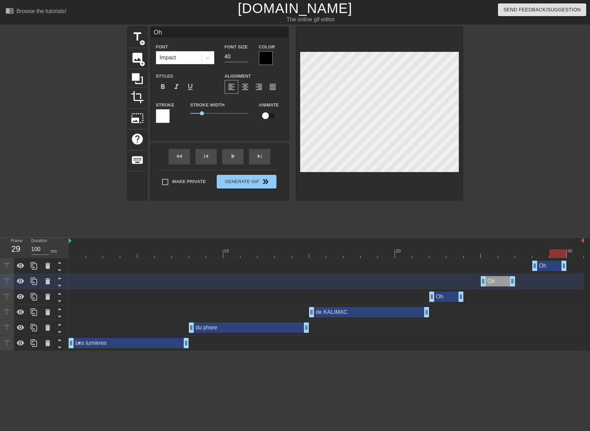
click at [569, 265] on div "Oh drag_handle drag_handle" at bounding box center [326, 266] width 515 height 10
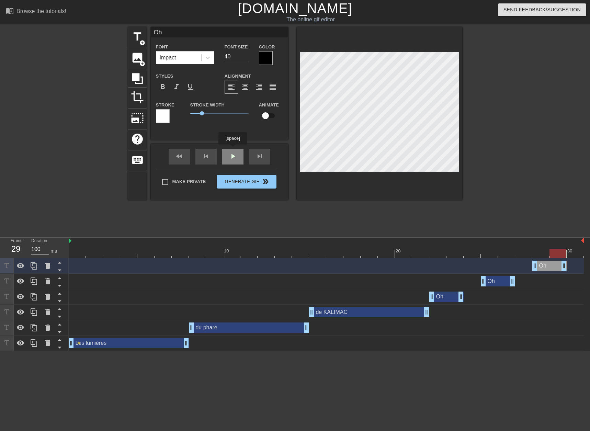
click at [232, 149] on div "Oh Font Impact Font Size 40 Color Styles format_bold format_italic format_under…" at bounding box center [219, 113] width 137 height 173
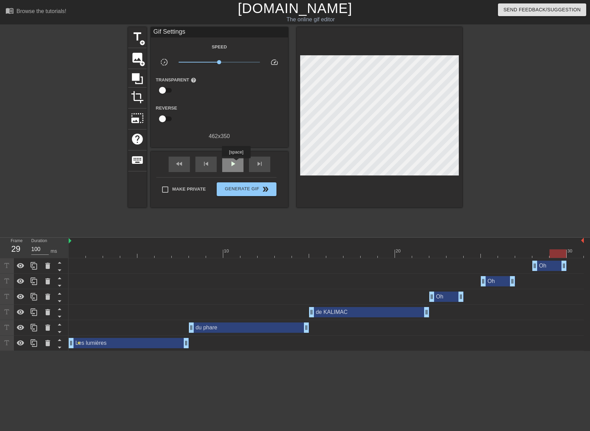
click at [236, 163] on span "play_arrow" at bounding box center [233, 164] width 8 height 8
drag, startPoint x: 447, startPoint y: 294, endPoint x: 495, endPoint y: 295, distance: 47.7
click at [495, 295] on div "Oh drag_handle drag_handle" at bounding box center [498, 297] width 34 height 10
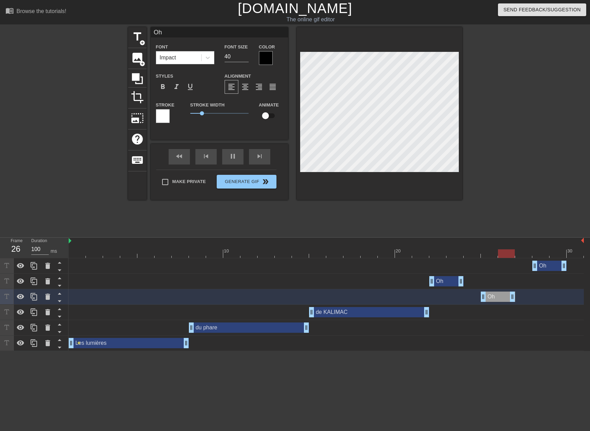
drag, startPoint x: 498, startPoint y: 283, endPoint x: 454, endPoint y: 283, distance: 44.3
click at [454, 283] on div "Oh drag_handle drag_handle" at bounding box center [446, 281] width 34 height 10
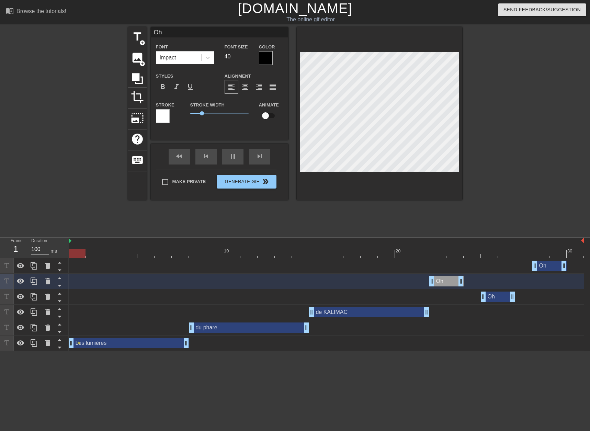
click at [520, 202] on div at bounding box center [521, 130] width 103 height 206
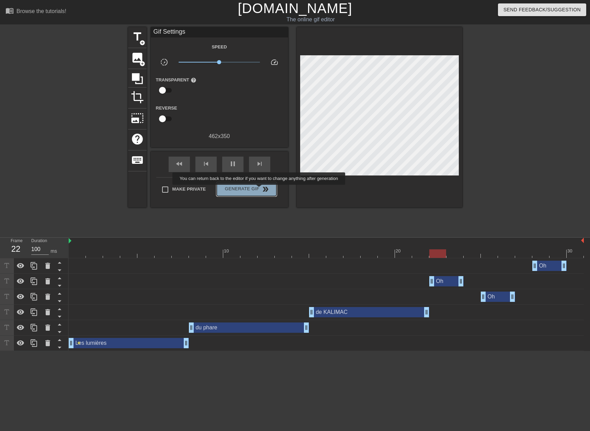
click at [260, 190] on span "Generate Gif double_arrow" at bounding box center [246, 189] width 54 height 8
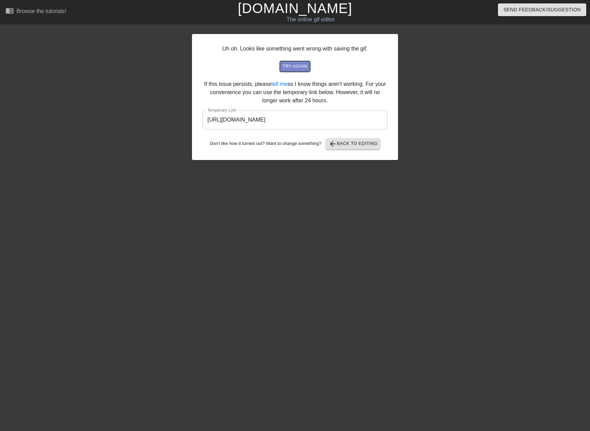
click at [301, 70] on span "try again" at bounding box center [295, 67] width 25 height 8
click at [303, 69] on span "try again" at bounding box center [295, 67] width 25 height 8
